Goal: Transaction & Acquisition: Purchase product/service

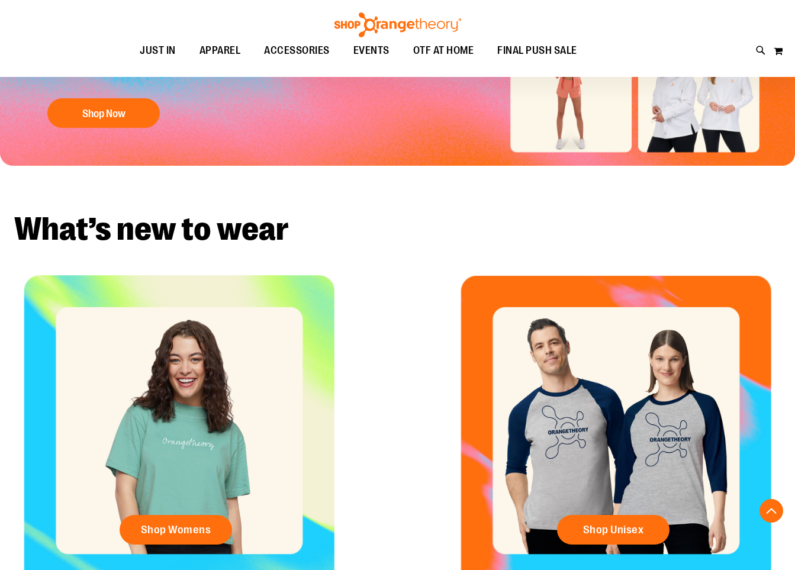
scroll to position [240, 0]
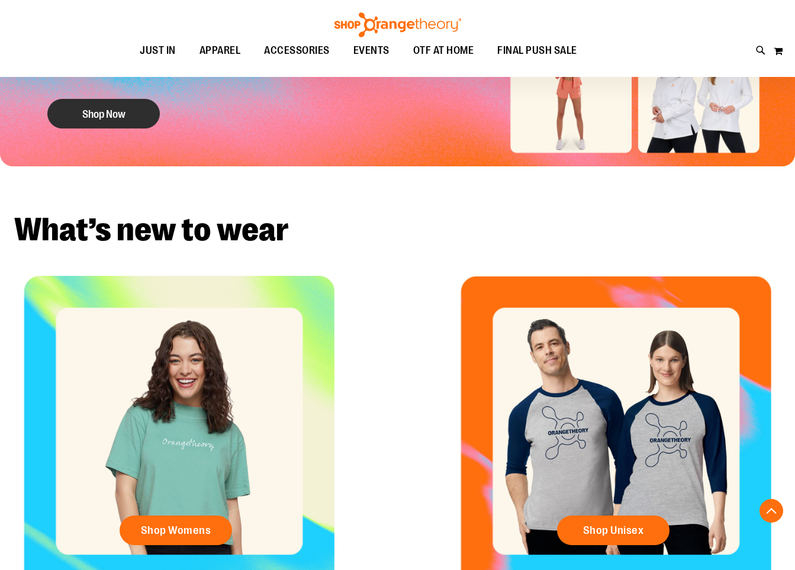
click at [79, 114] on button "Shop Now" at bounding box center [103, 114] width 112 height 30
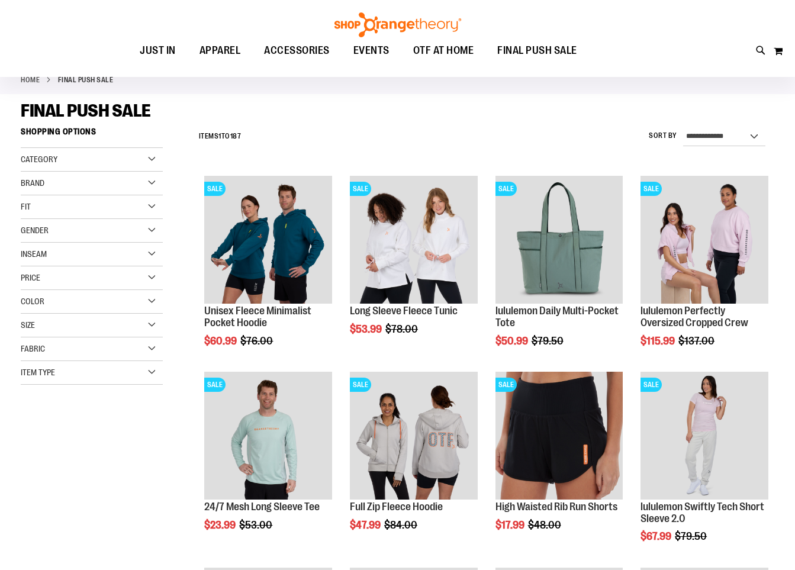
scroll to position [91, 0]
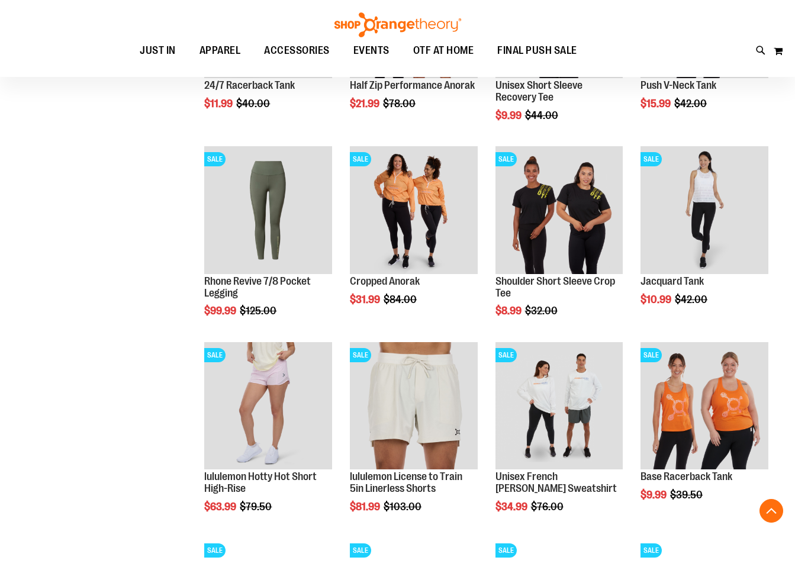
scroll to position [813, 0]
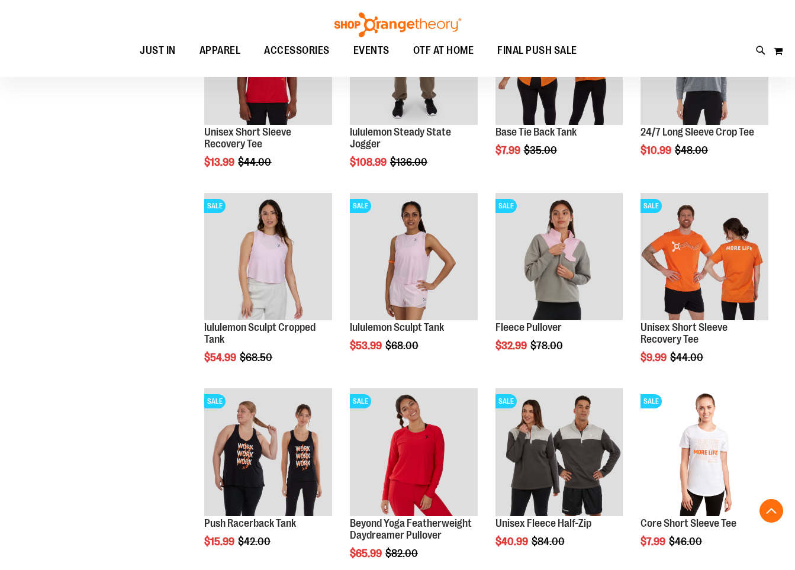
scroll to position [1235, 0]
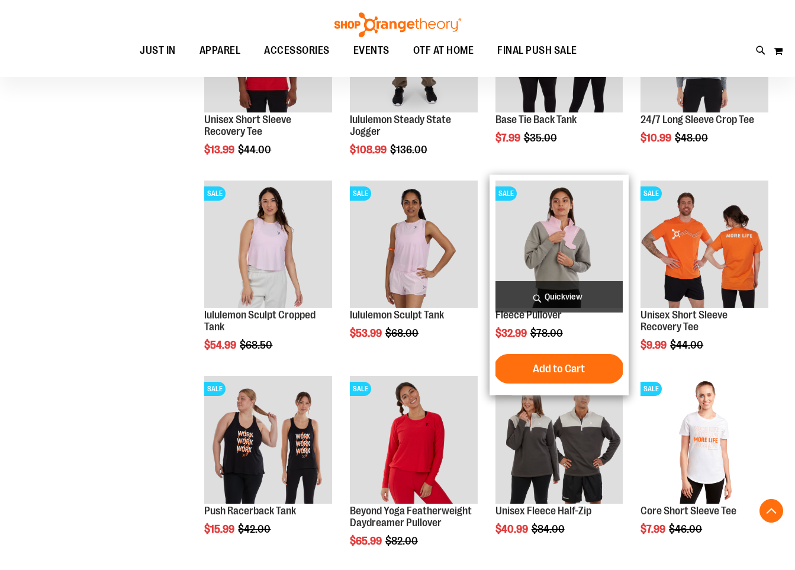
click at [552, 295] on span "Quickview" at bounding box center [559, 296] width 128 height 31
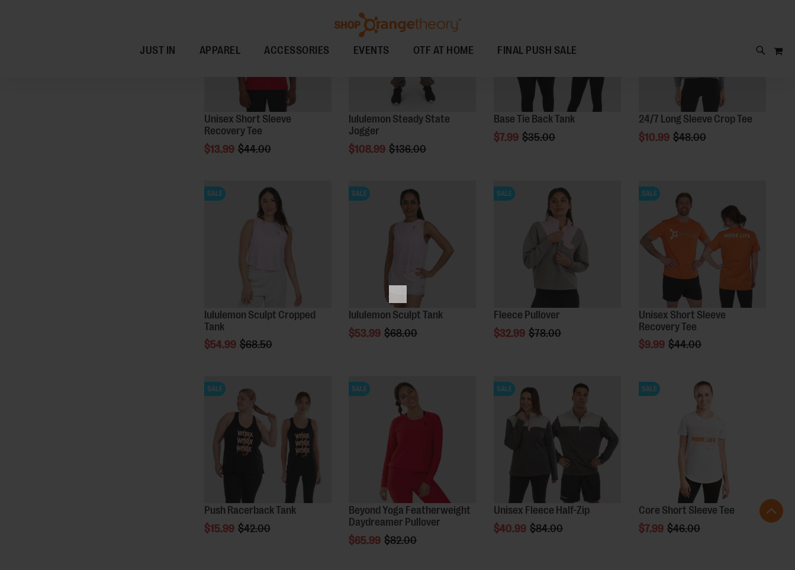
scroll to position [0, 0]
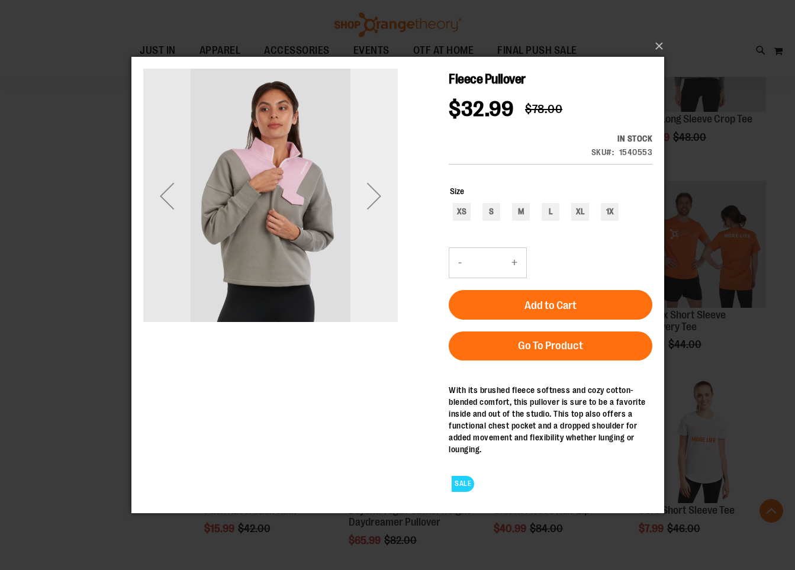
click at [384, 201] on div "Next" at bounding box center [373, 195] width 47 height 47
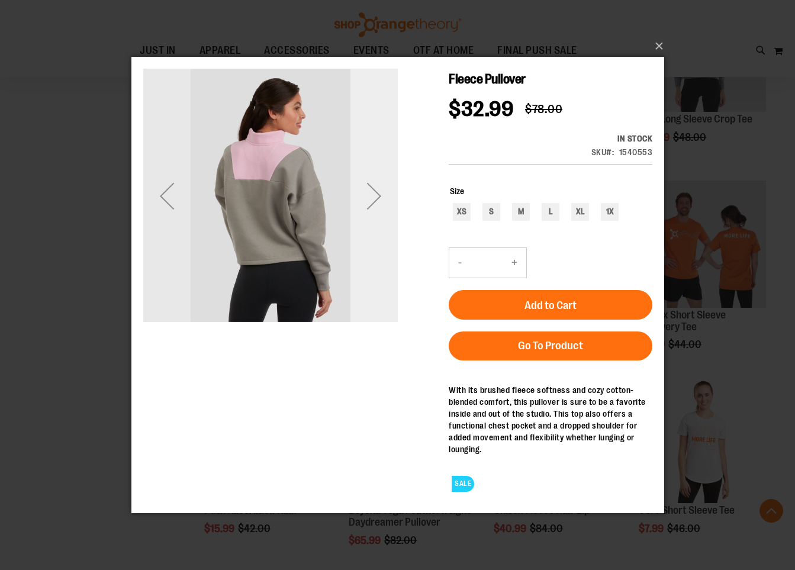
click at [384, 201] on div "Next" at bounding box center [373, 195] width 47 height 47
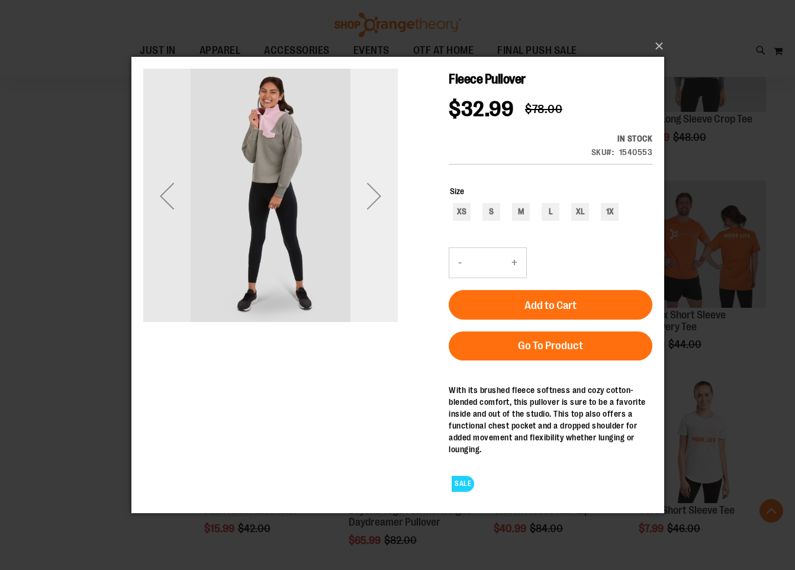
click at [384, 201] on div "Next" at bounding box center [373, 195] width 47 height 47
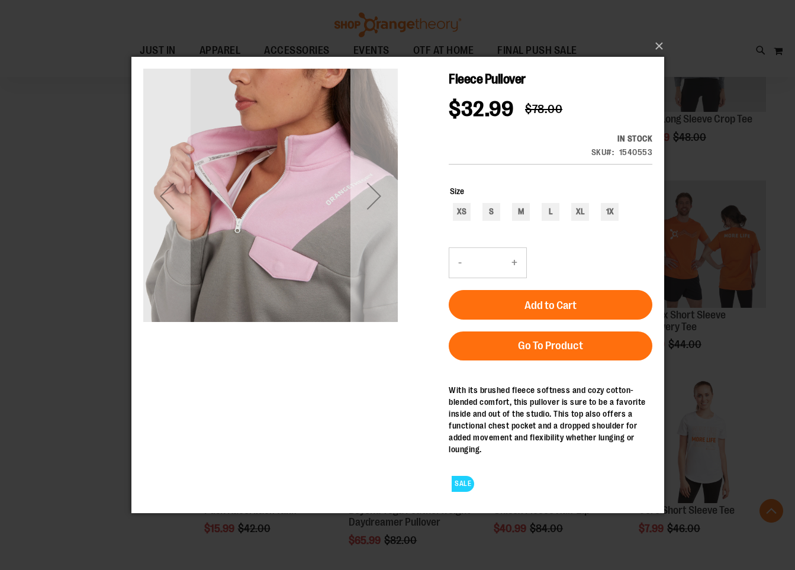
click at [384, 201] on div "Next" at bounding box center [373, 195] width 47 height 47
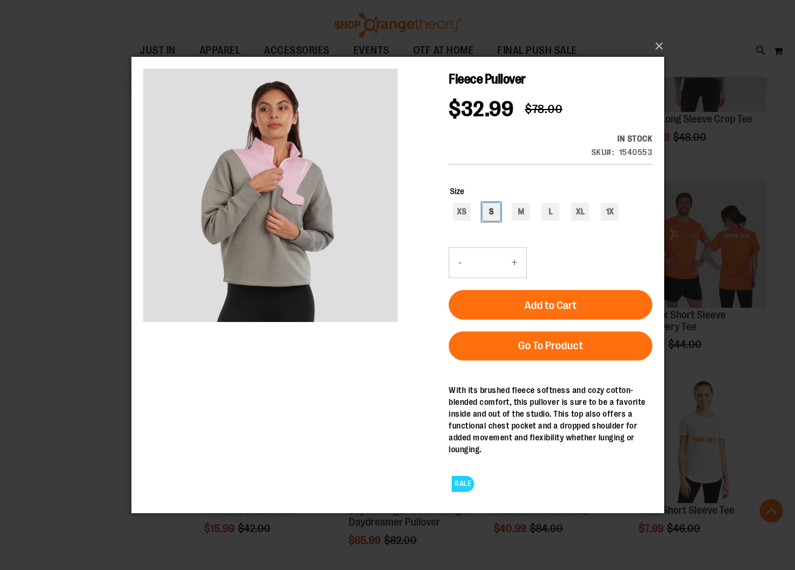
click at [485, 209] on div "S" at bounding box center [491, 211] width 18 height 18
type input "***"
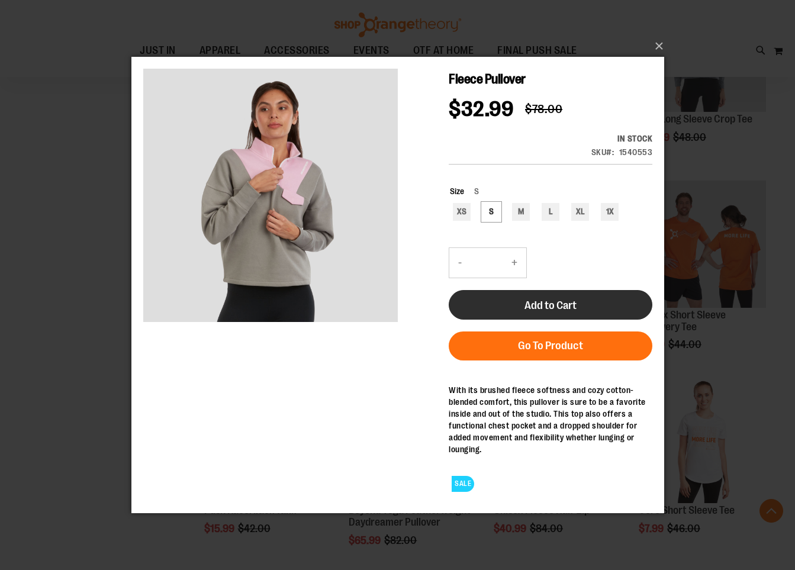
click at [552, 310] on span "Add to Cart" at bounding box center [550, 304] width 52 height 13
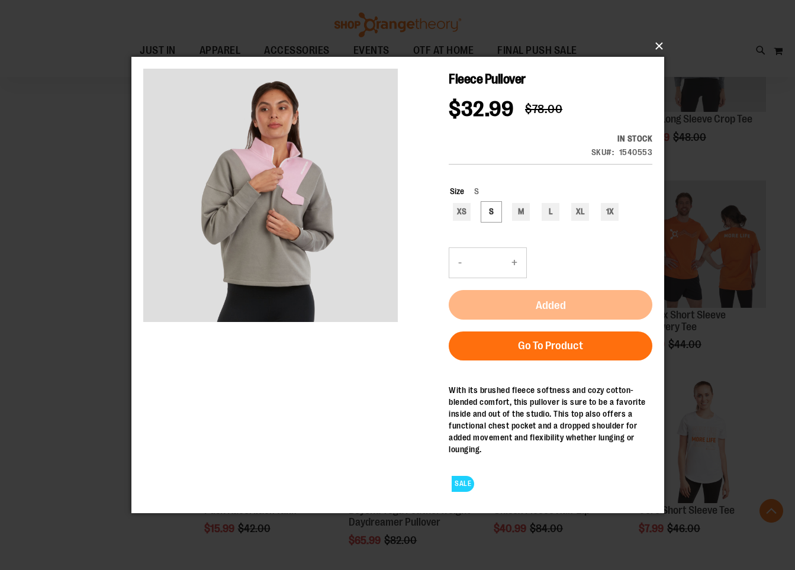
click at [656, 46] on button "×" at bounding box center [401, 46] width 533 height 26
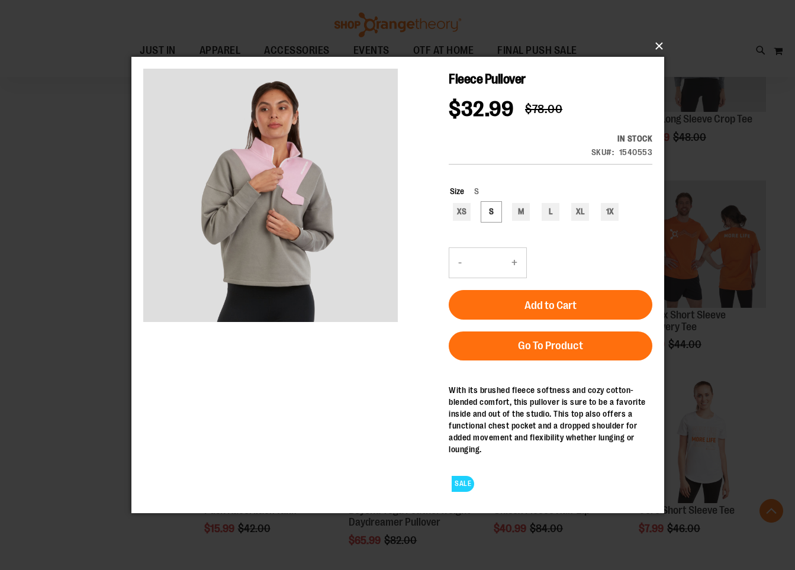
click at [658, 43] on button "×" at bounding box center [401, 46] width 533 height 26
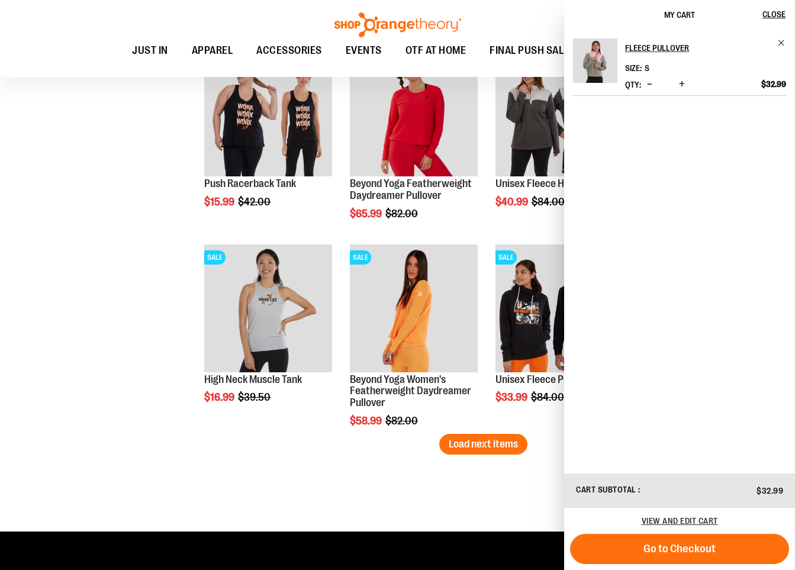
scroll to position [1559, 0]
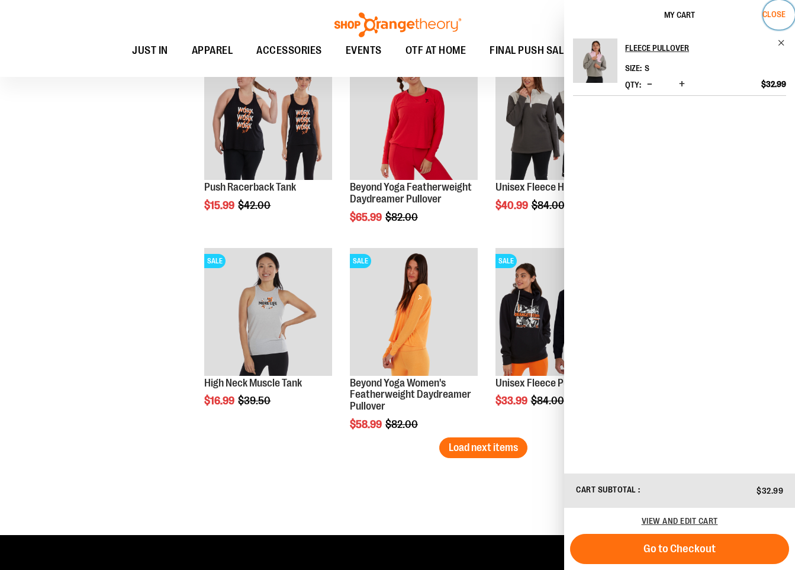
click at [781, 13] on span "Close" at bounding box center [773, 13] width 23 height 9
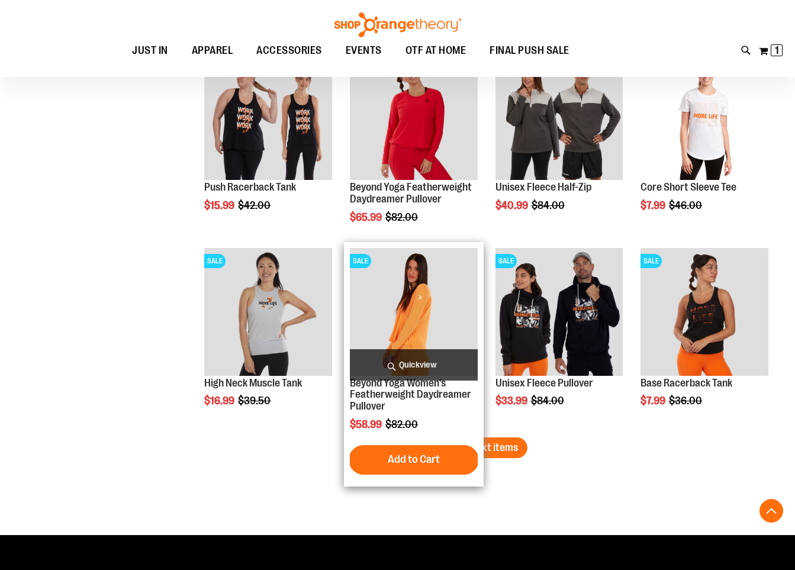
click at [439, 368] on span "Quickview" at bounding box center [414, 364] width 128 height 31
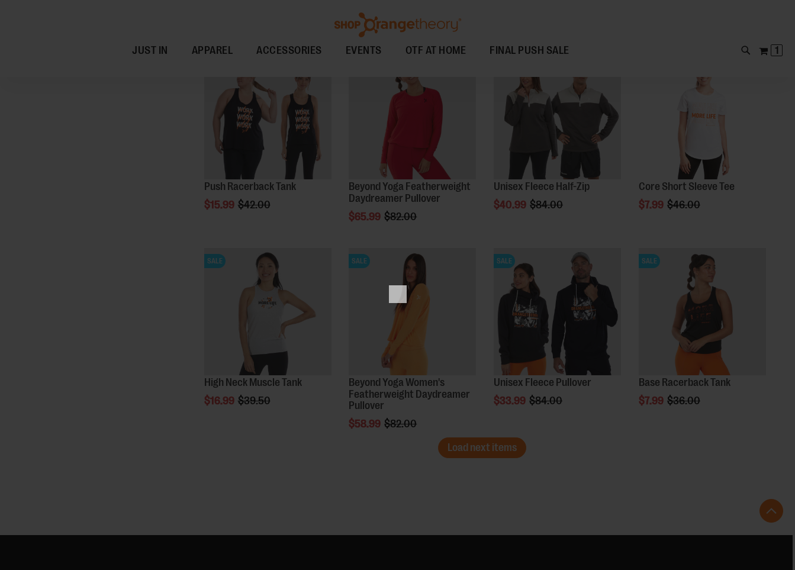
scroll to position [0, 0]
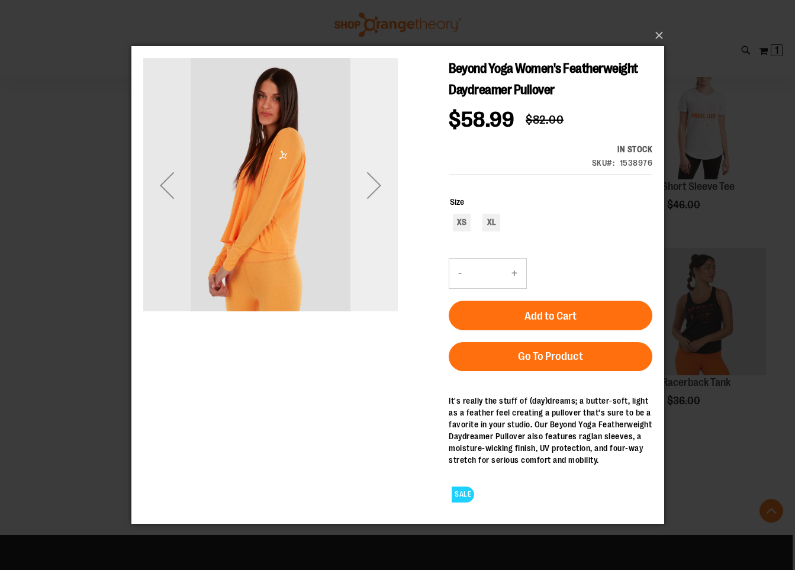
click at [378, 184] on div "Next" at bounding box center [373, 184] width 47 height 47
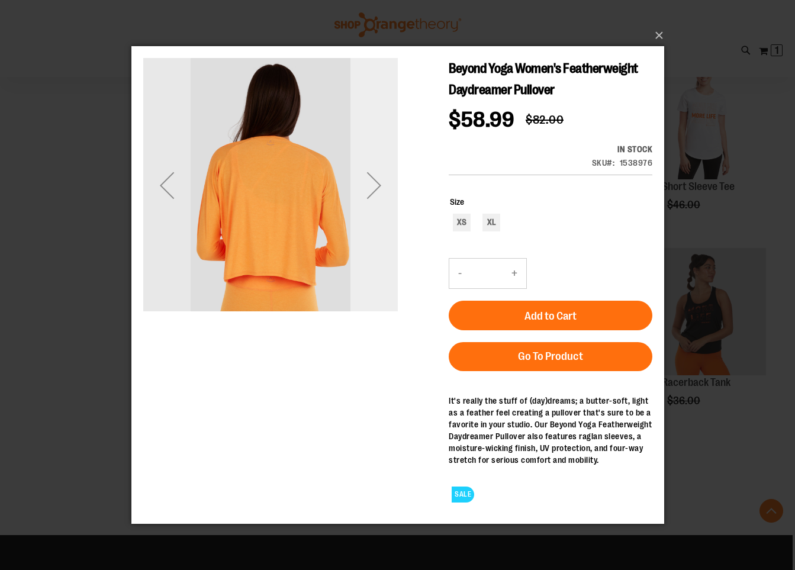
click at [378, 184] on div "Next" at bounding box center [373, 184] width 47 height 47
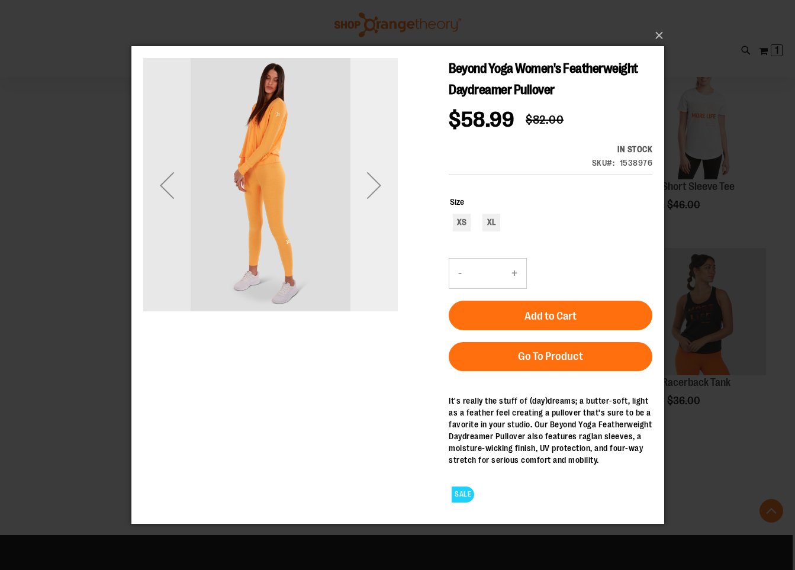
click at [378, 184] on div "Next" at bounding box center [373, 184] width 47 height 47
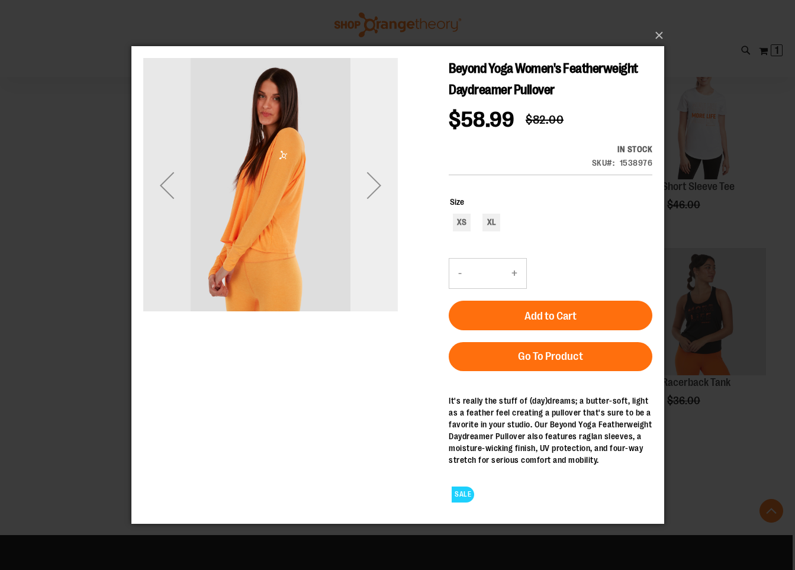
click at [378, 184] on div "Next" at bounding box center [373, 184] width 47 height 47
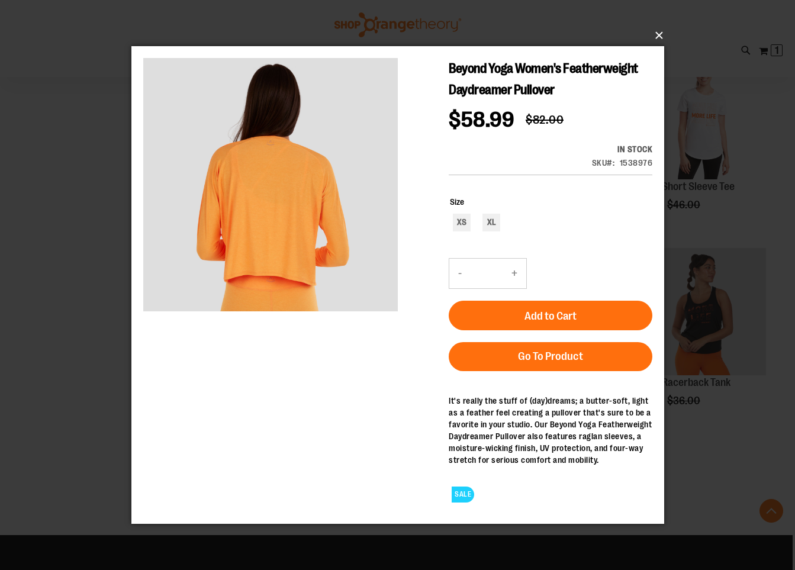
click at [658, 37] on button "×" at bounding box center [401, 35] width 533 height 26
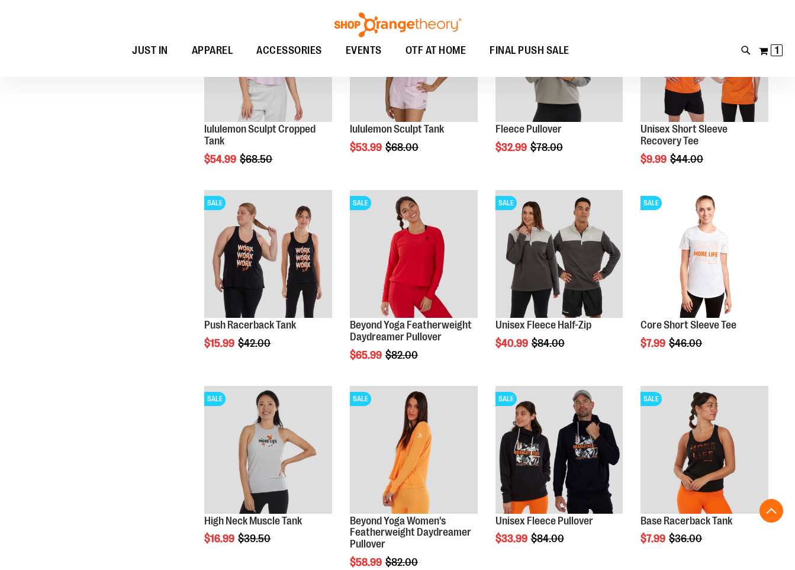
scroll to position [1416, 0]
